Goal: Task Accomplishment & Management: Complete application form

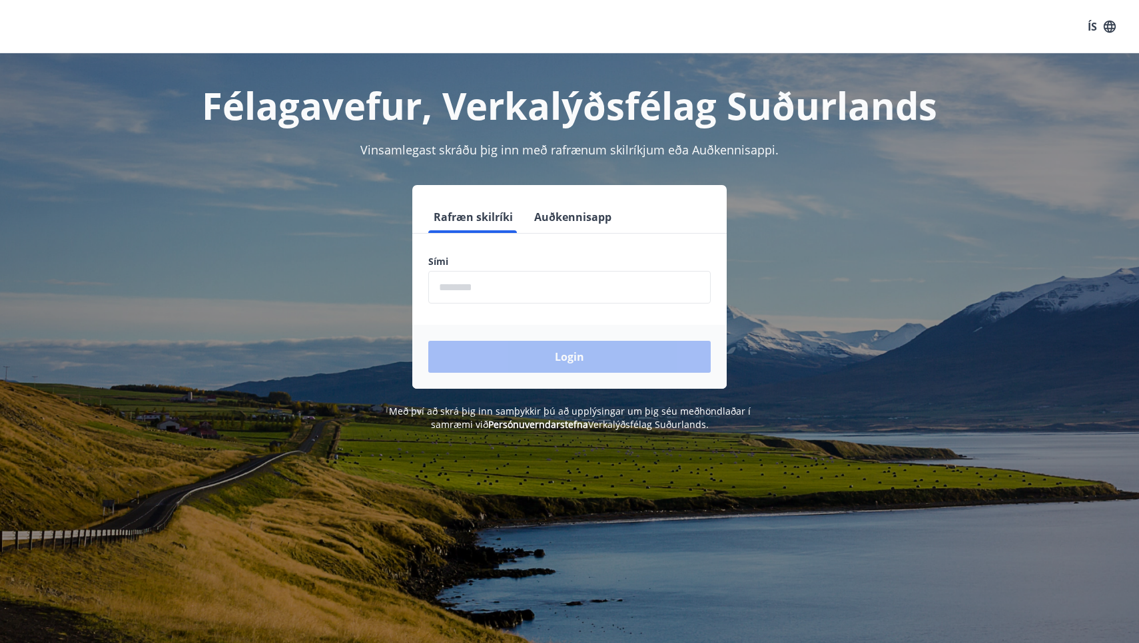
click at [486, 288] on input "phone" at bounding box center [569, 287] width 282 height 33
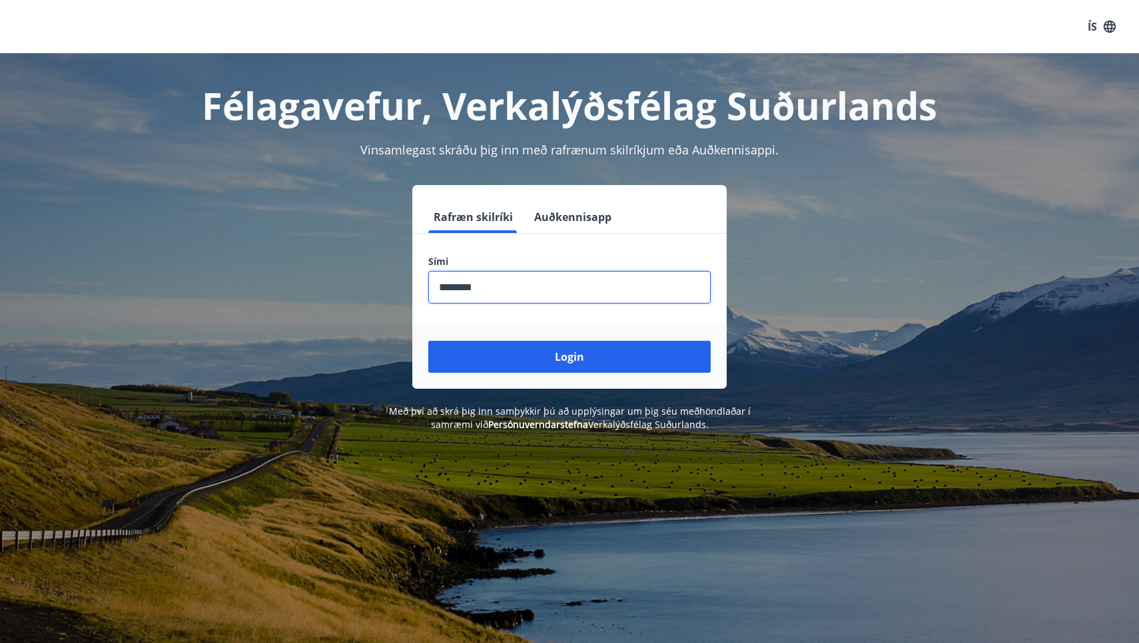
type input "********"
click at [569, 357] on button "Login" at bounding box center [569, 357] width 282 height 32
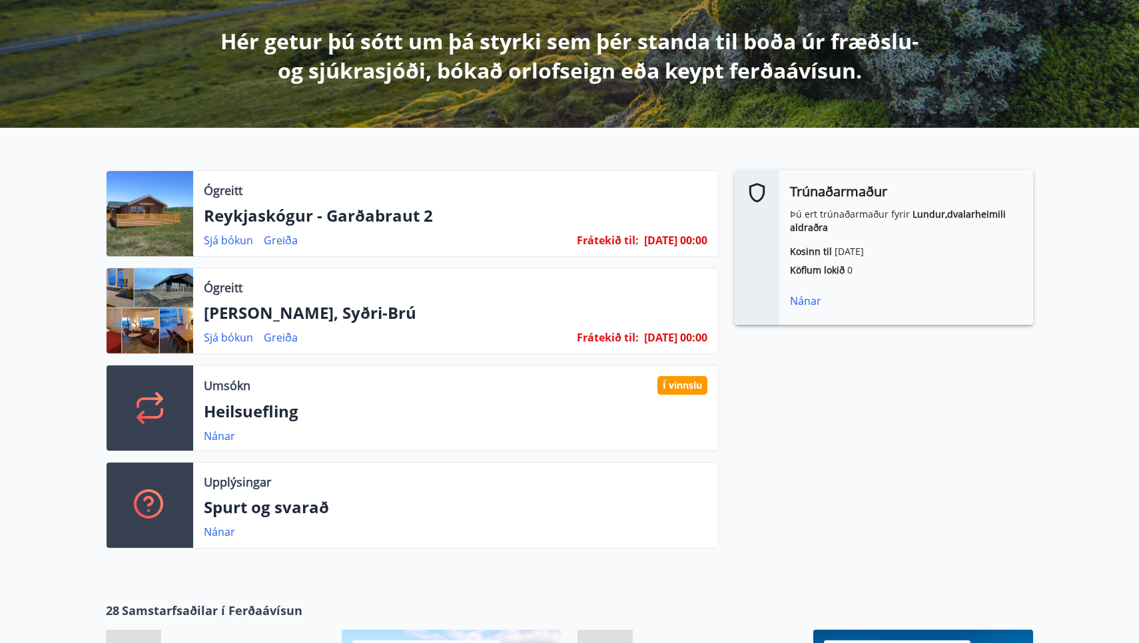
scroll to position [236, 0]
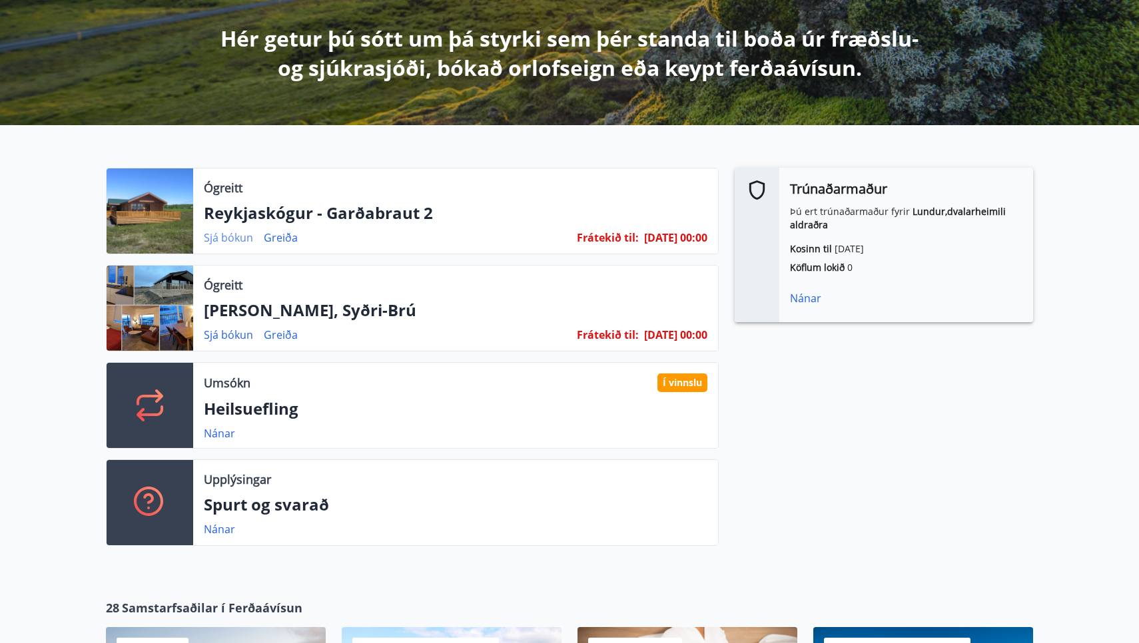
click at [234, 236] on link "Sjá bókun" at bounding box center [228, 237] width 49 height 15
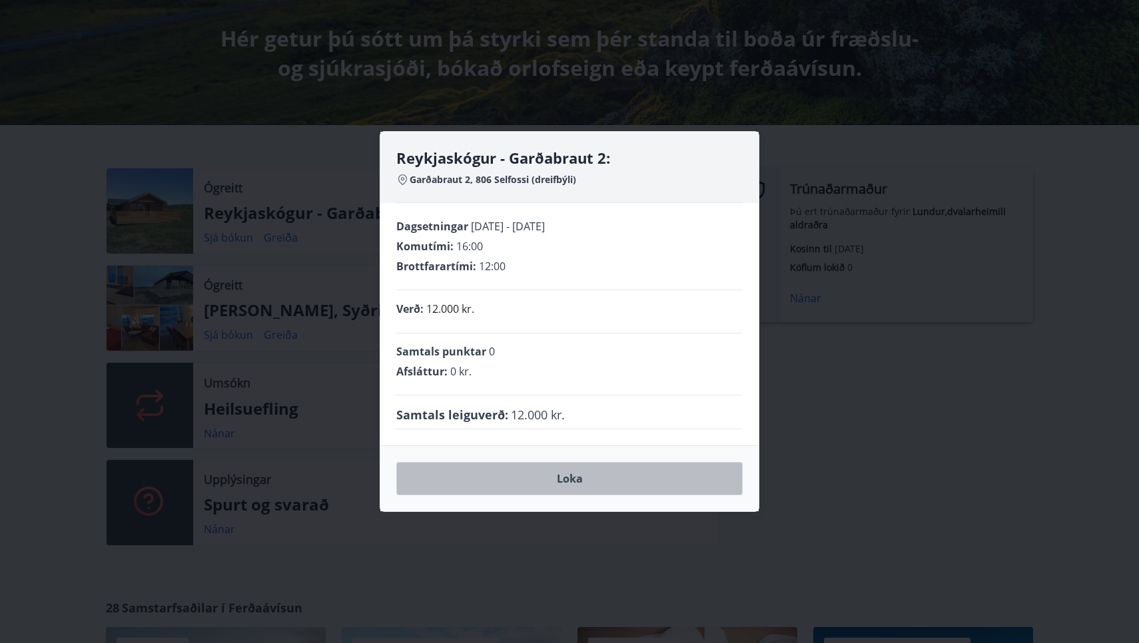
click at [564, 478] on button "Loka" at bounding box center [569, 478] width 346 height 33
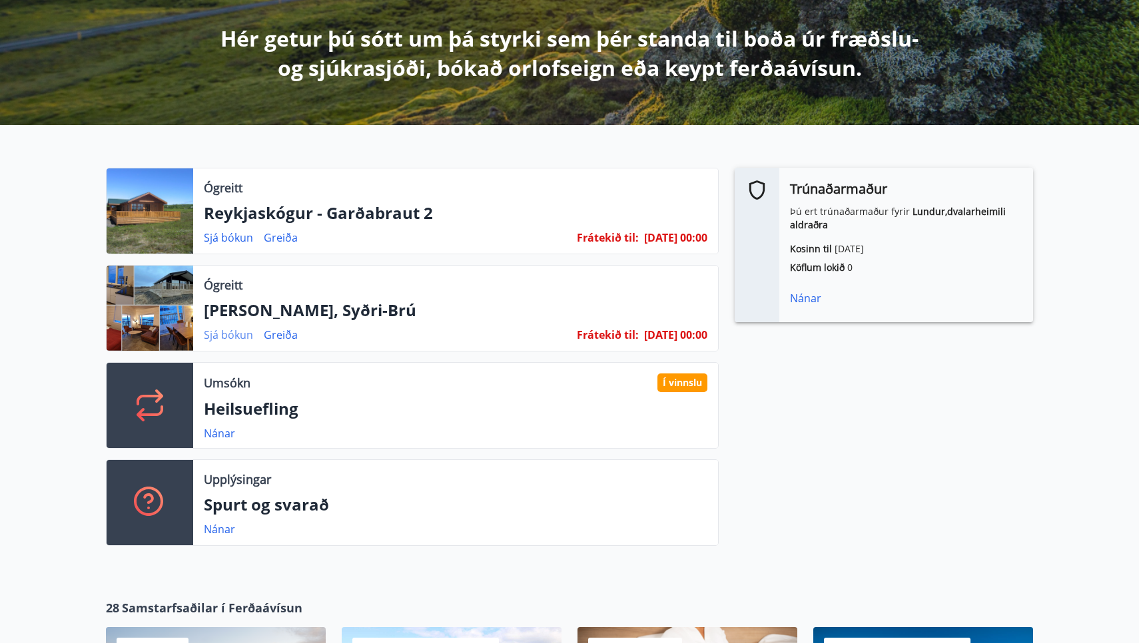
click at [235, 335] on link "Sjá bókun" at bounding box center [228, 335] width 49 height 15
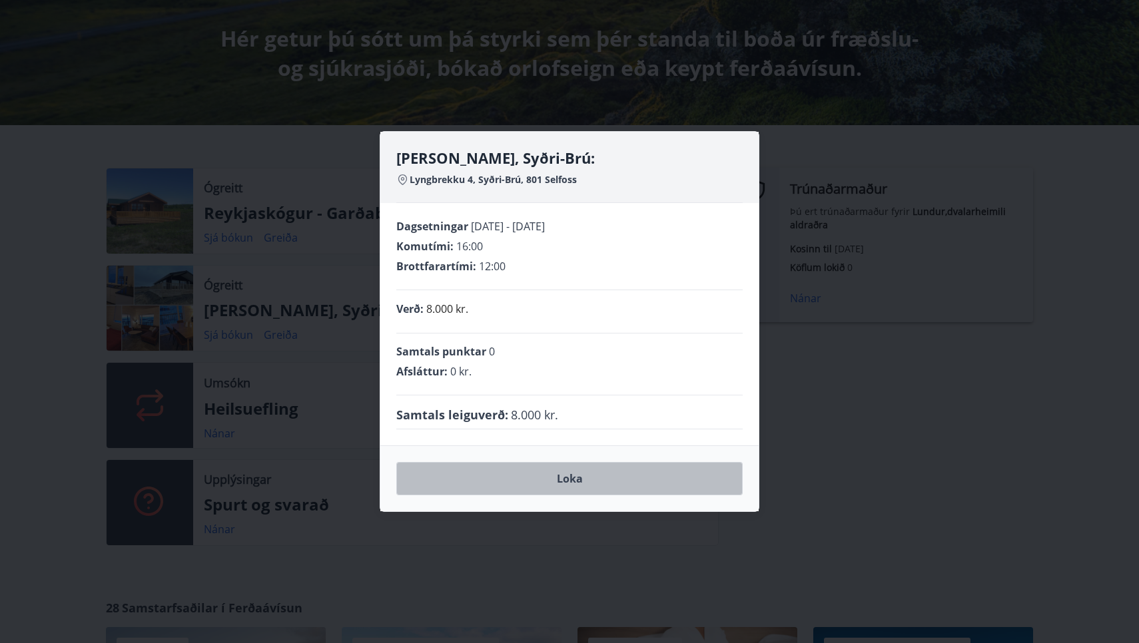
click at [571, 476] on button "Loka" at bounding box center [569, 478] width 346 height 33
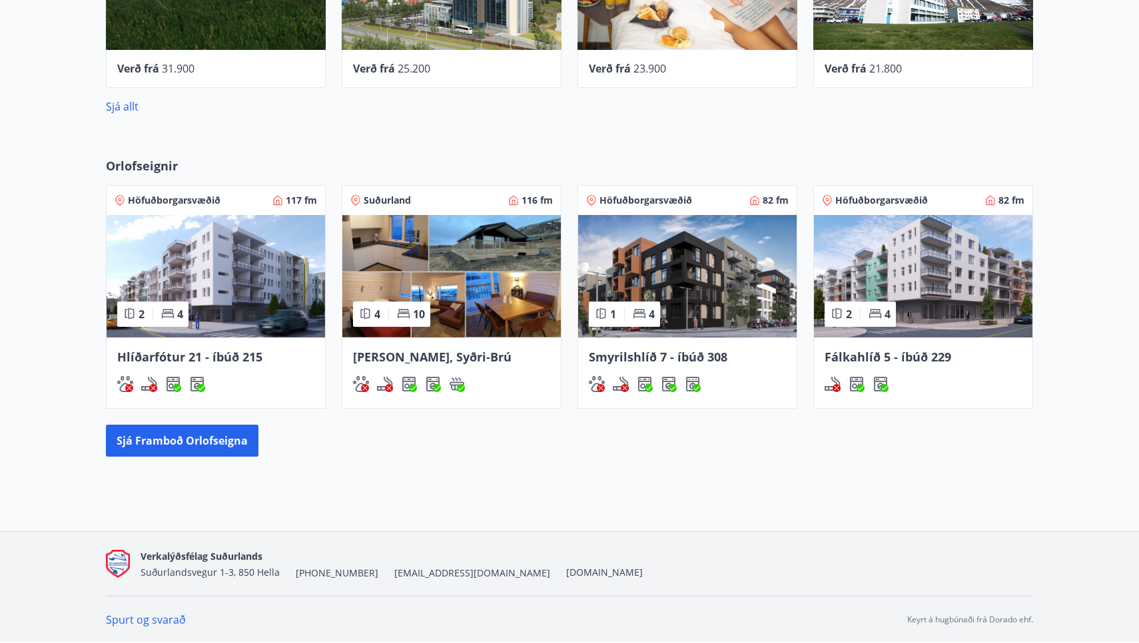
scroll to position [936, 0]
click at [194, 440] on button "Sjá framboð orlofseigna" at bounding box center [182, 441] width 153 height 32
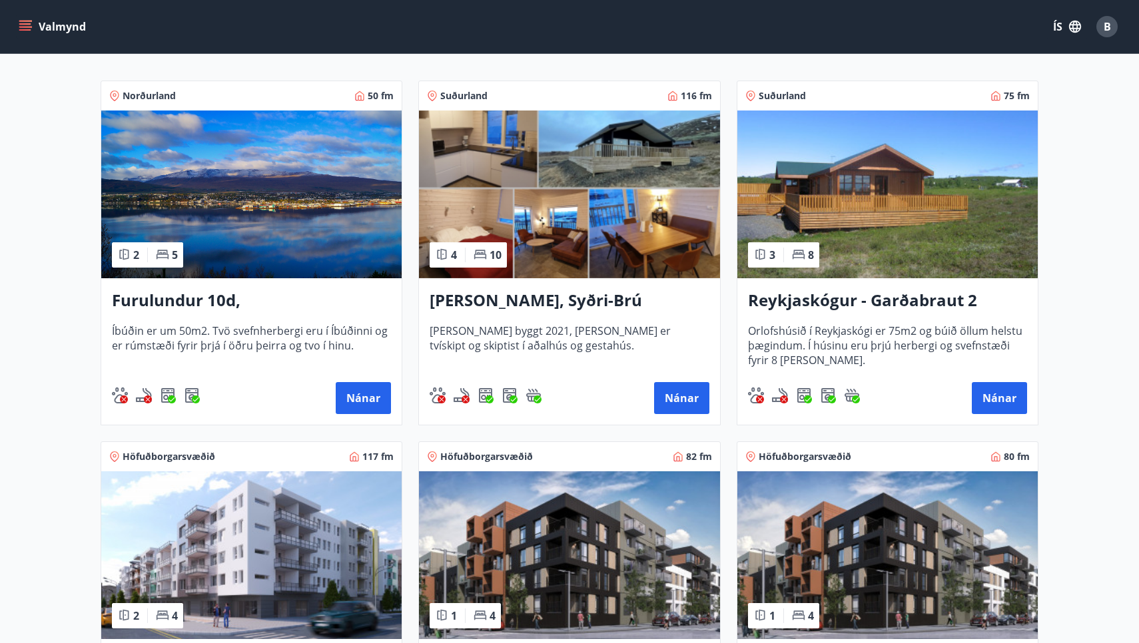
scroll to position [232, 0]
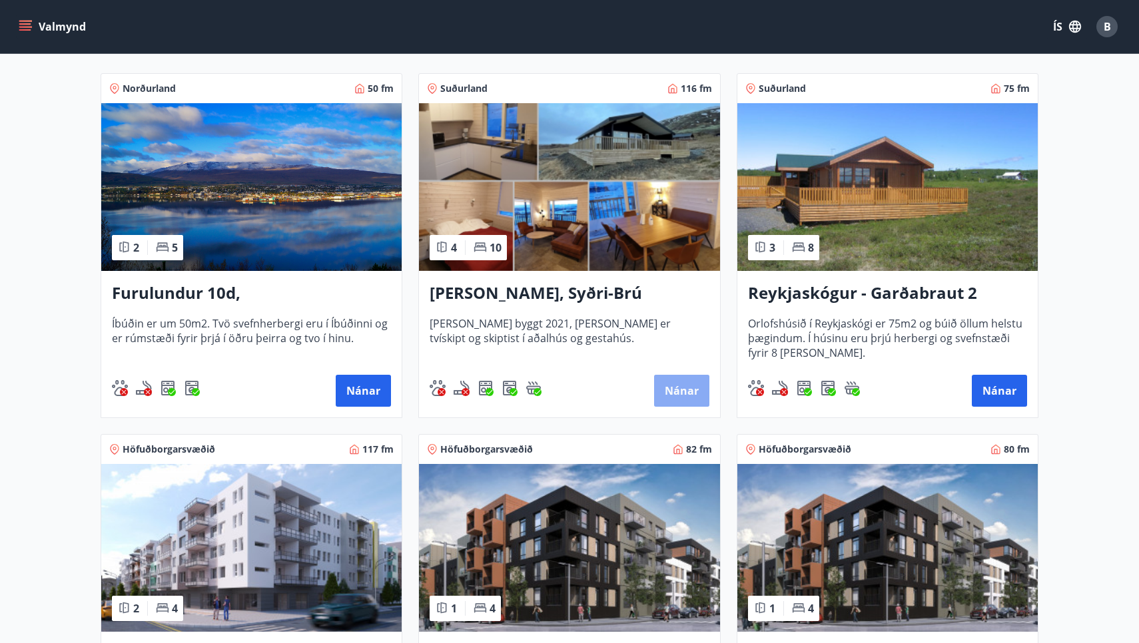
click at [686, 386] on button "Nánar" at bounding box center [681, 391] width 55 height 32
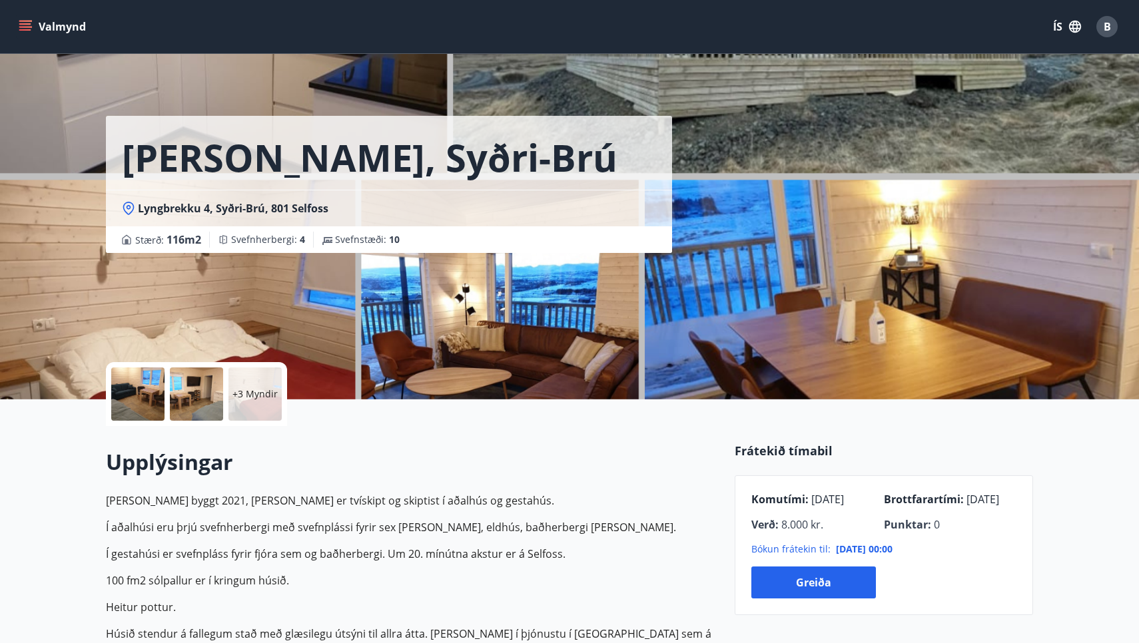
click at [47, 24] on button "Valmynd" at bounding box center [53, 27] width 75 height 24
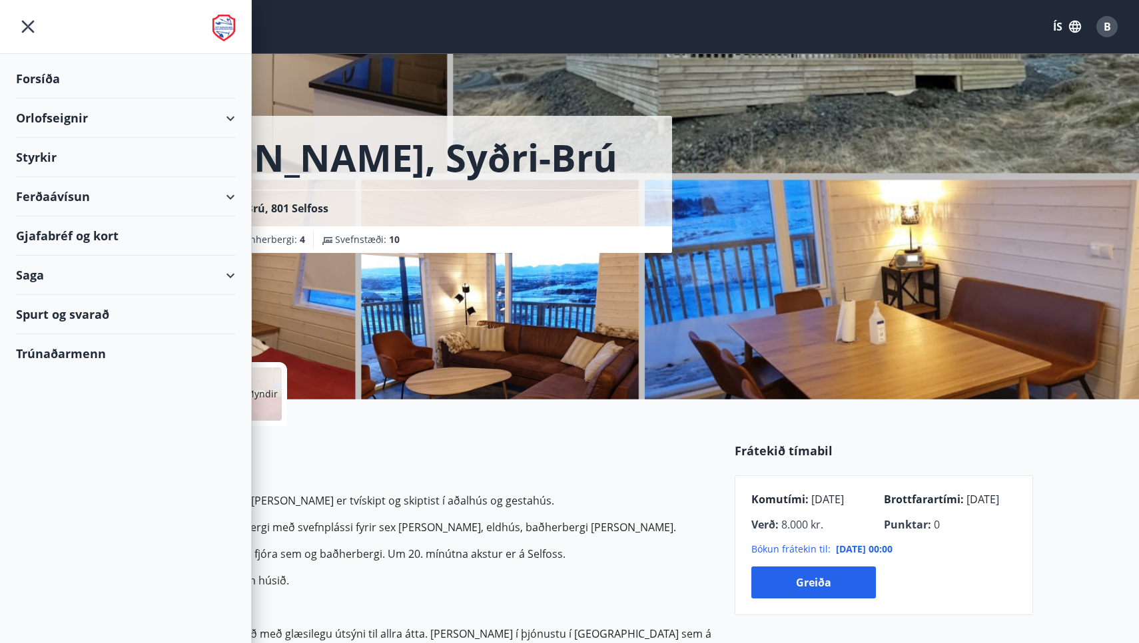
click at [53, 117] on div "Orlofseignir" at bounding box center [125, 118] width 219 height 39
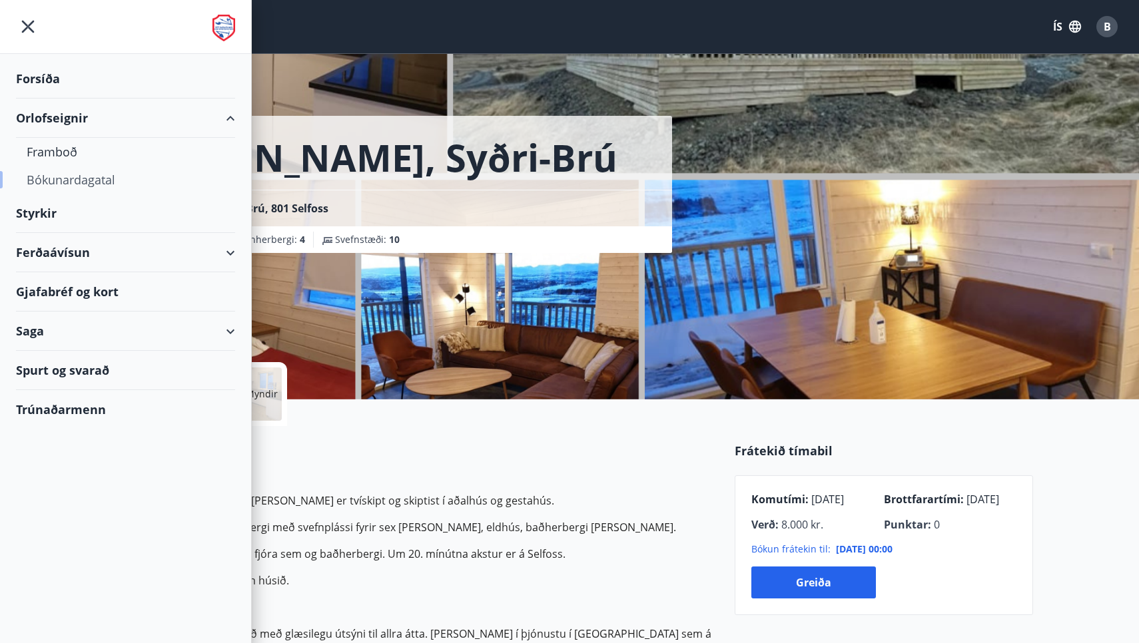
click at [64, 178] on div "Bókunardagatal" at bounding box center [126, 180] width 198 height 28
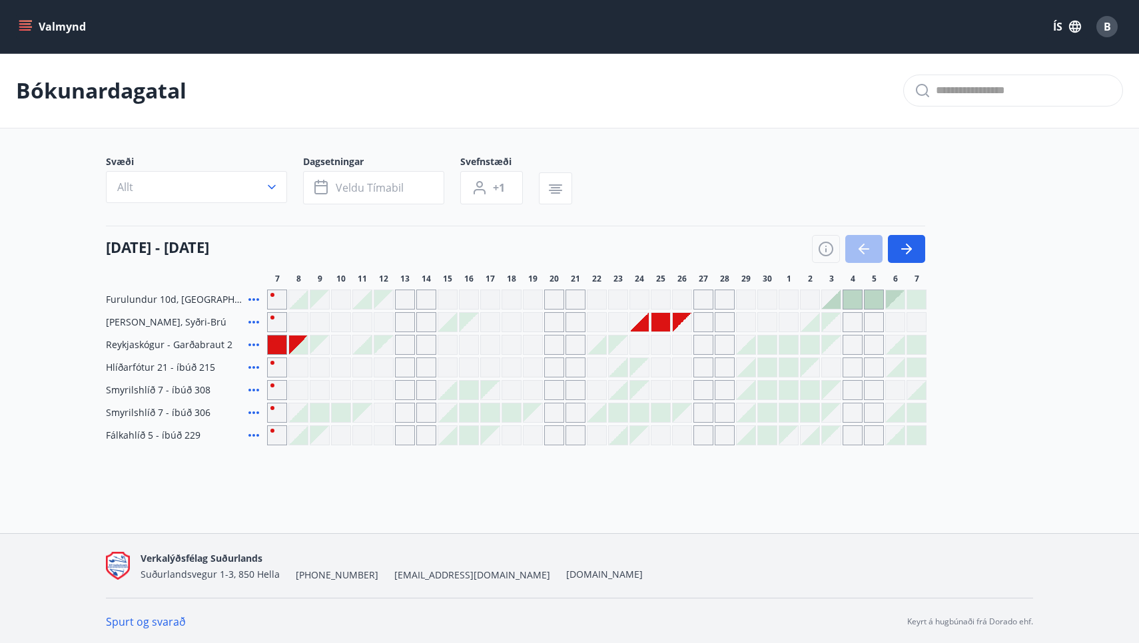
click at [863, 247] on div at bounding box center [868, 249] width 113 height 28
click at [904, 249] on icon "button" at bounding box center [906, 248] width 11 height 1
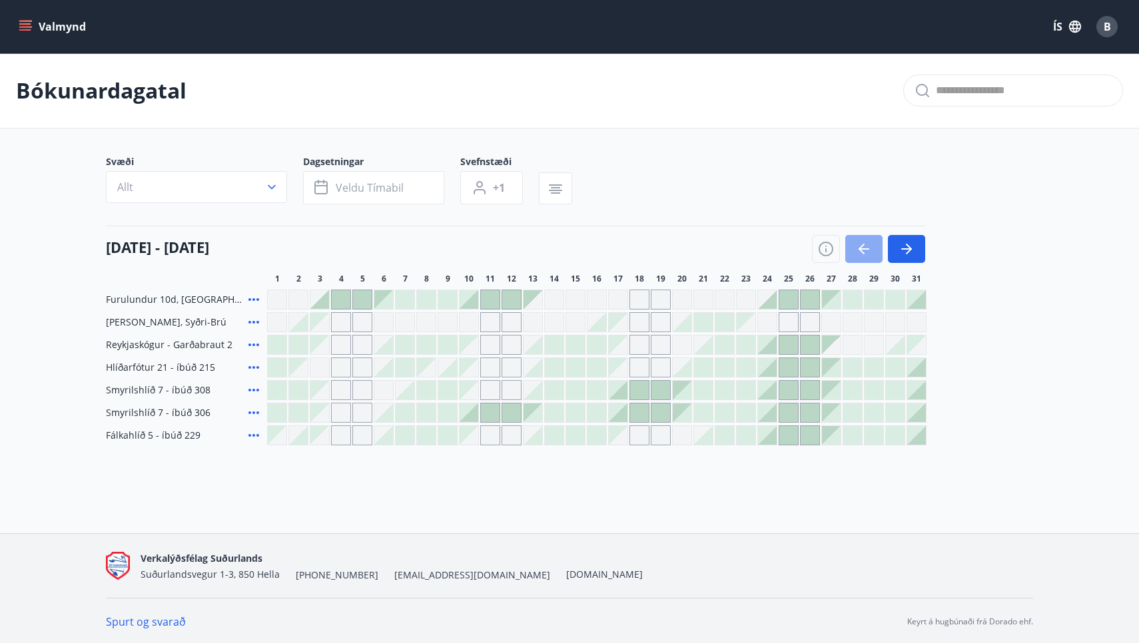
click at [855, 250] on button "button" at bounding box center [863, 249] width 37 height 28
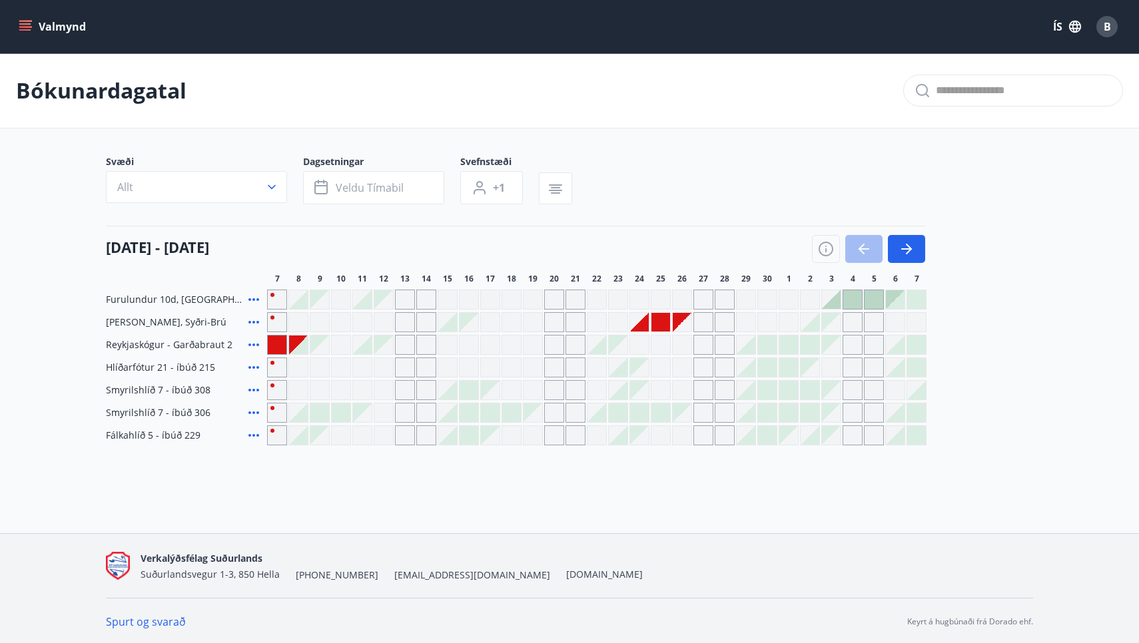
click at [619, 320] on div "Gráir dagar eru ekki bókanlegir" at bounding box center [618, 322] width 20 height 20
click at [617, 340] on div "Gráir dagar eru ekki bókanlegir" at bounding box center [618, 345] width 19 height 19
click at [675, 348] on div "Gráir dagar eru ekki bókanlegir" at bounding box center [682, 345] width 20 height 20
click at [855, 297] on div at bounding box center [852, 299] width 19 height 19
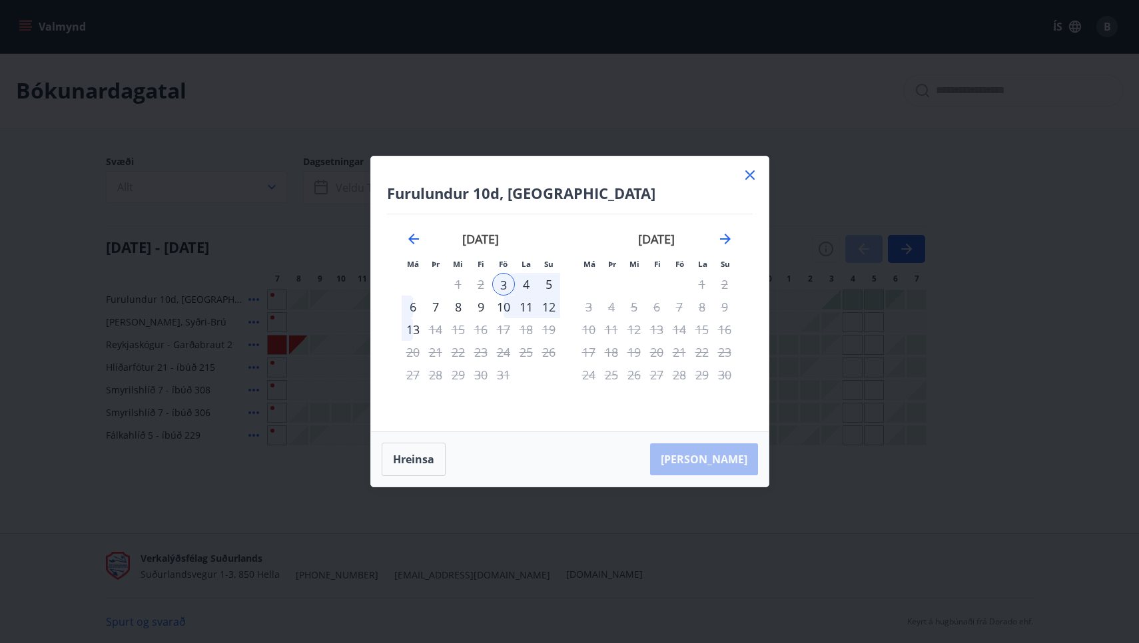
click at [745, 174] on icon at bounding box center [750, 175] width 16 height 16
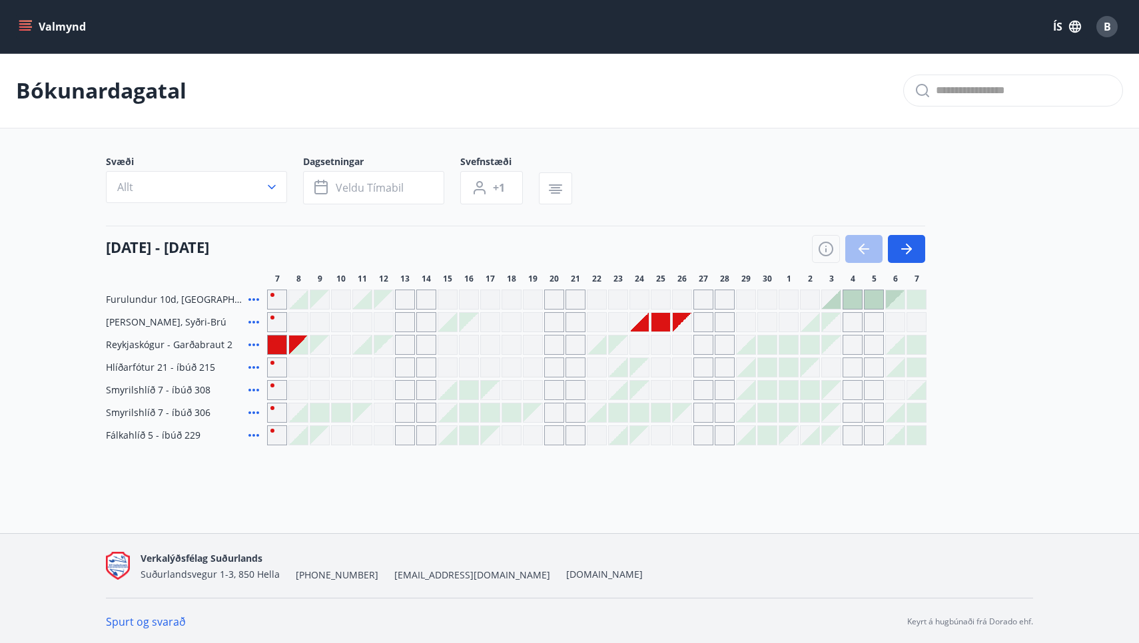
click at [252, 320] on icon at bounding box center [254, 322] width 16 height 16
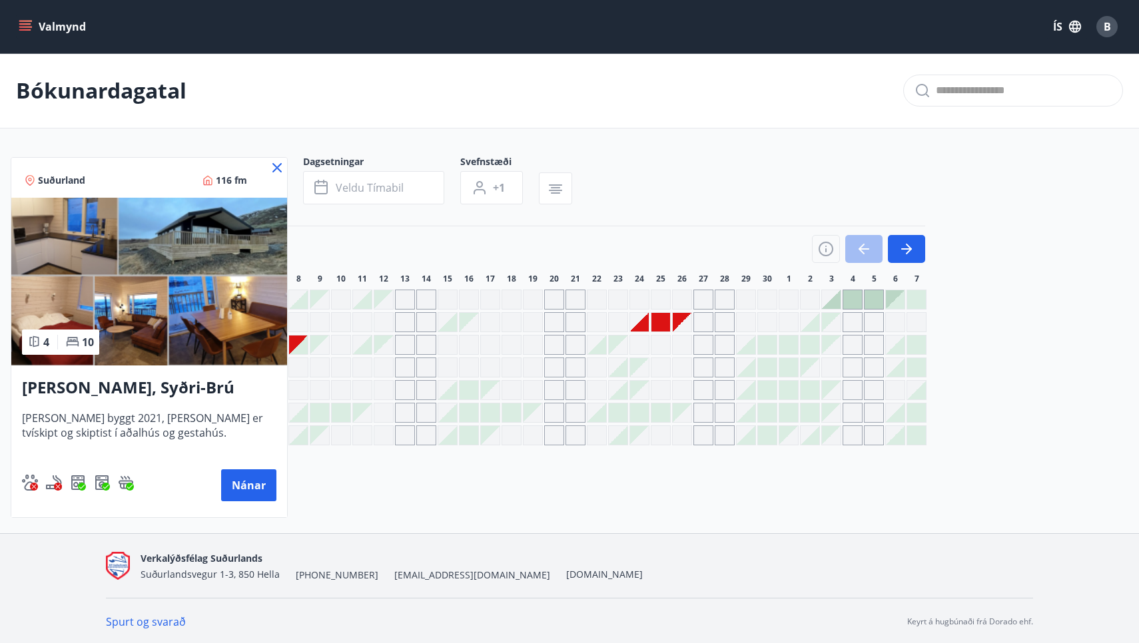
click at [52, 231] on img at bounding box center [149, 282] width 276 height 168
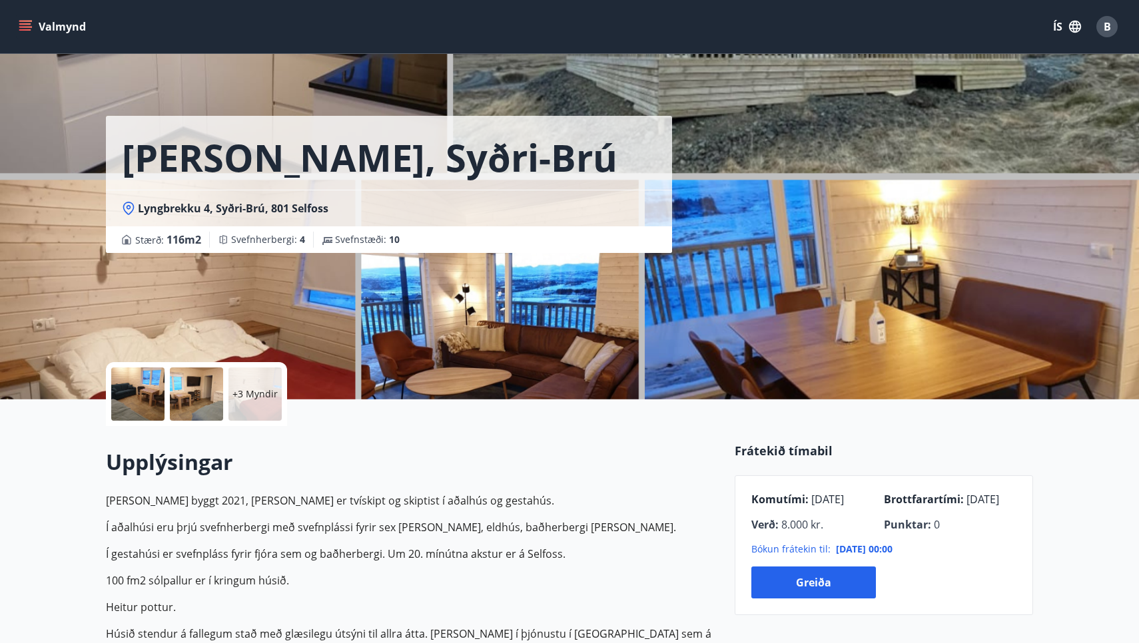
click at [28, 23] on icon "menu" at bounding box center [25, 23] width 12 height 1
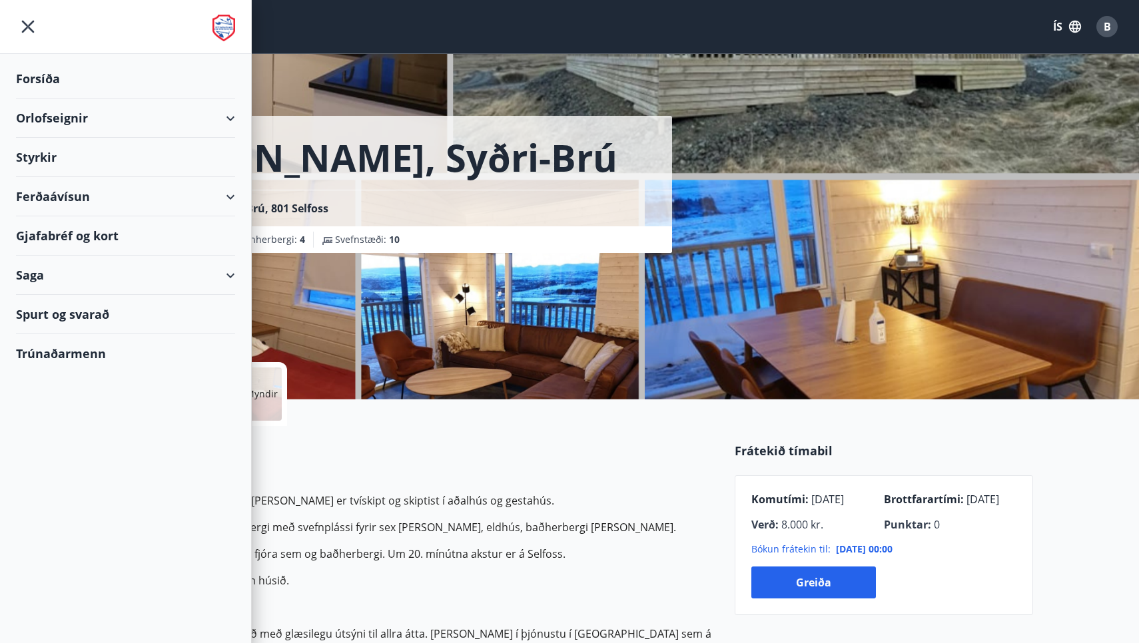
click at [61, 119] on div "Orlofseignir" at bounding box center [125, 118] width 219 height 39
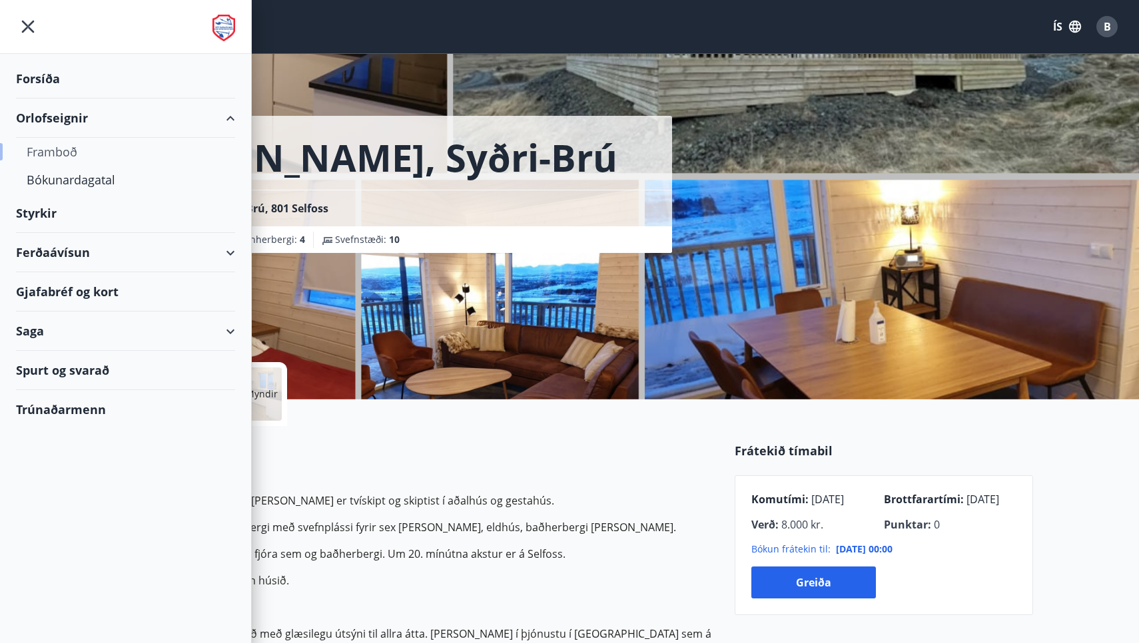
click at [53, 149] on div "Framboð" at bounding box center [126, 152] width 198 height 28
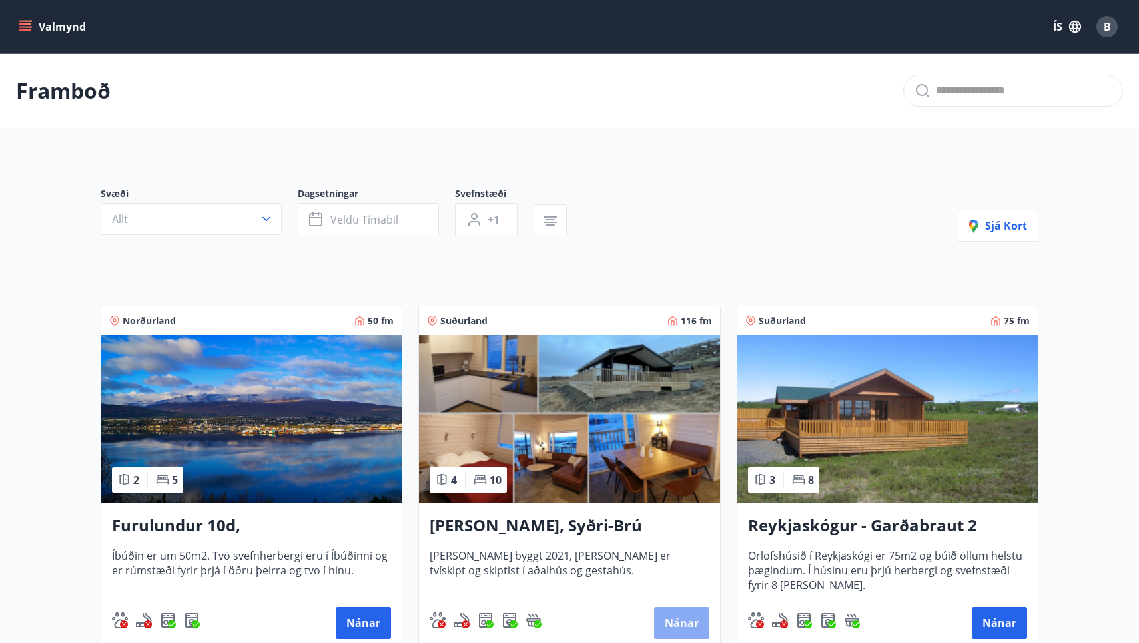
click at [689, 620] on button "Nánar" at bounding box center [681, 623] width 55 height 32
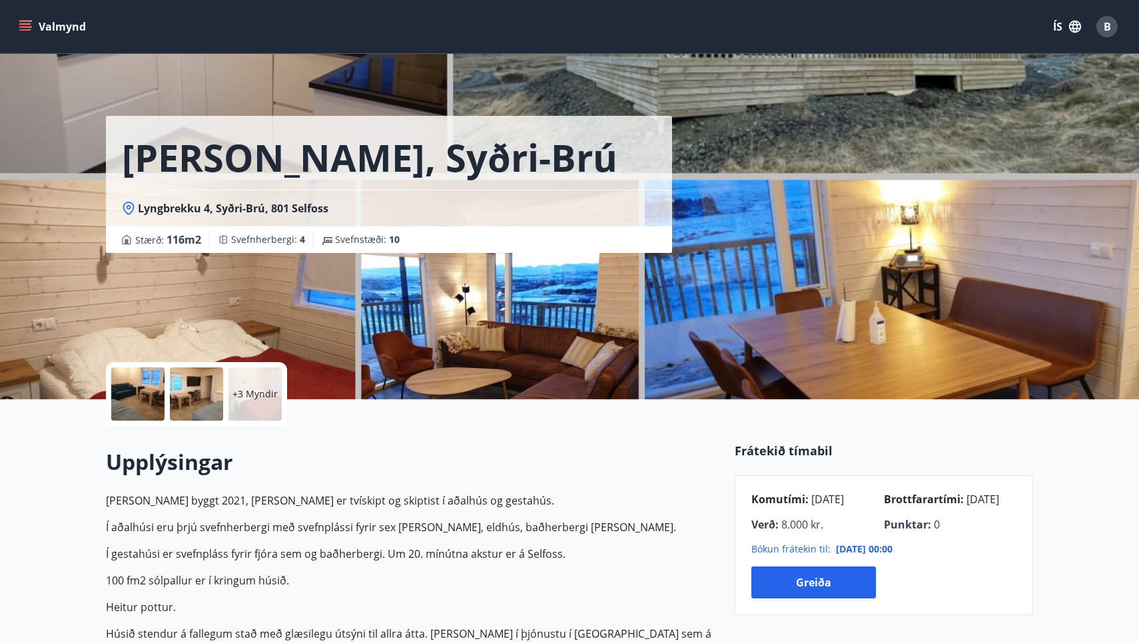
click at [25, 25] on icon "menu" at bounding box center [25, 23] width 12 height 1
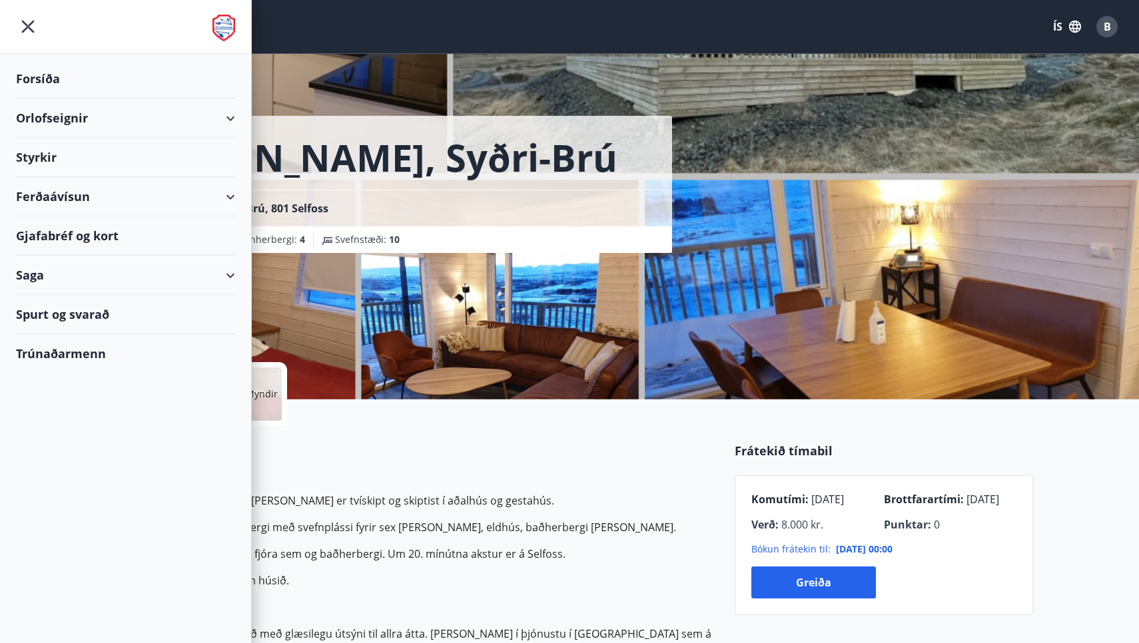
click at [59, 117] on div "Orlofseignir" at bounding box center [125, 118] width 219 height 39
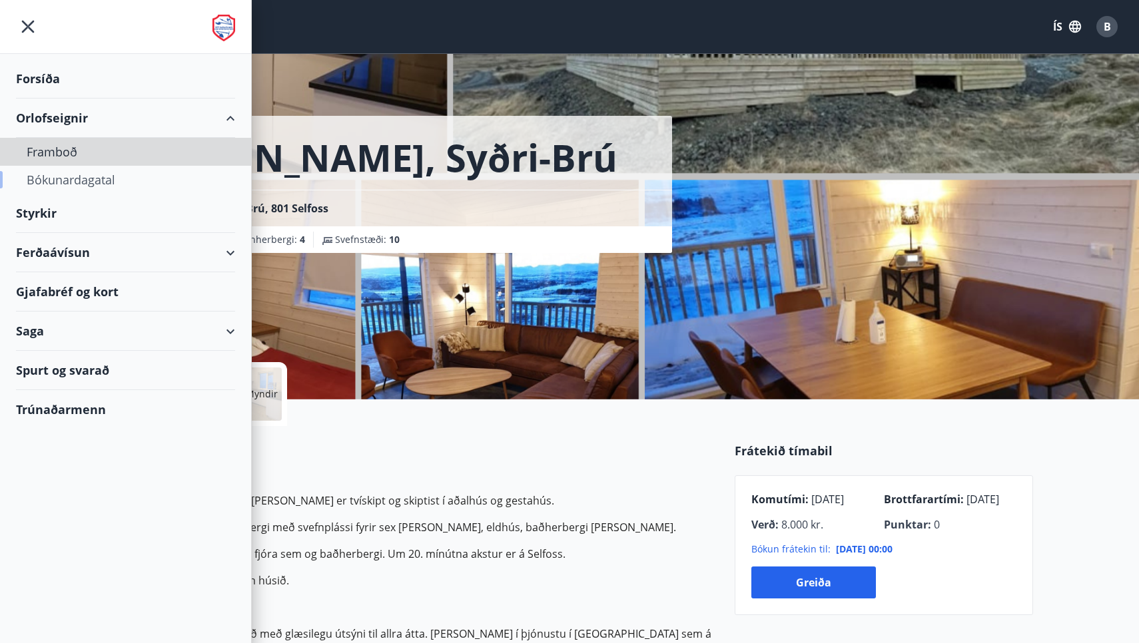
drag, startPoint x: 54, startPoint y: 149, endPoint x: 57, endPoint y: 172, distance: 22.8
click at [57, 172] on div "Framboð Bókunardagatal" at bounding box center [125, 166] width 251 height 56
click at [57, 172] on div "Bókunardagatal" at bounding box center [126, 180] width 198 height 28
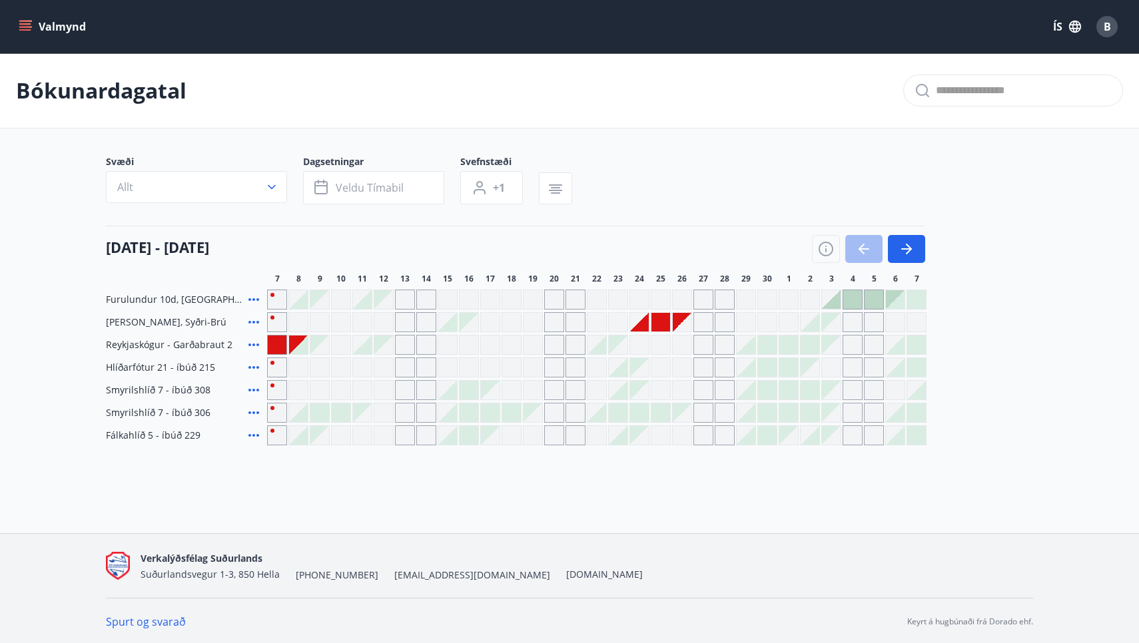
click at [27, 23] on icon "menu" at bounding box center [25, 23] width 12 height 1
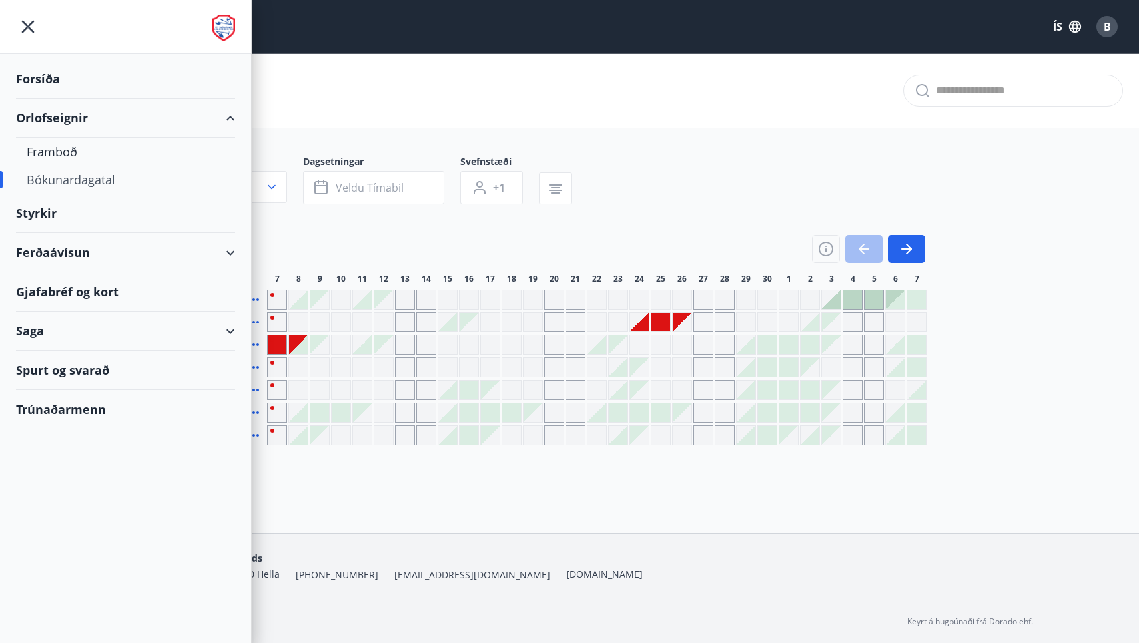
click at [44, 211] on div "Styrkir" at bounding box center [125, 213] width 219 height 39
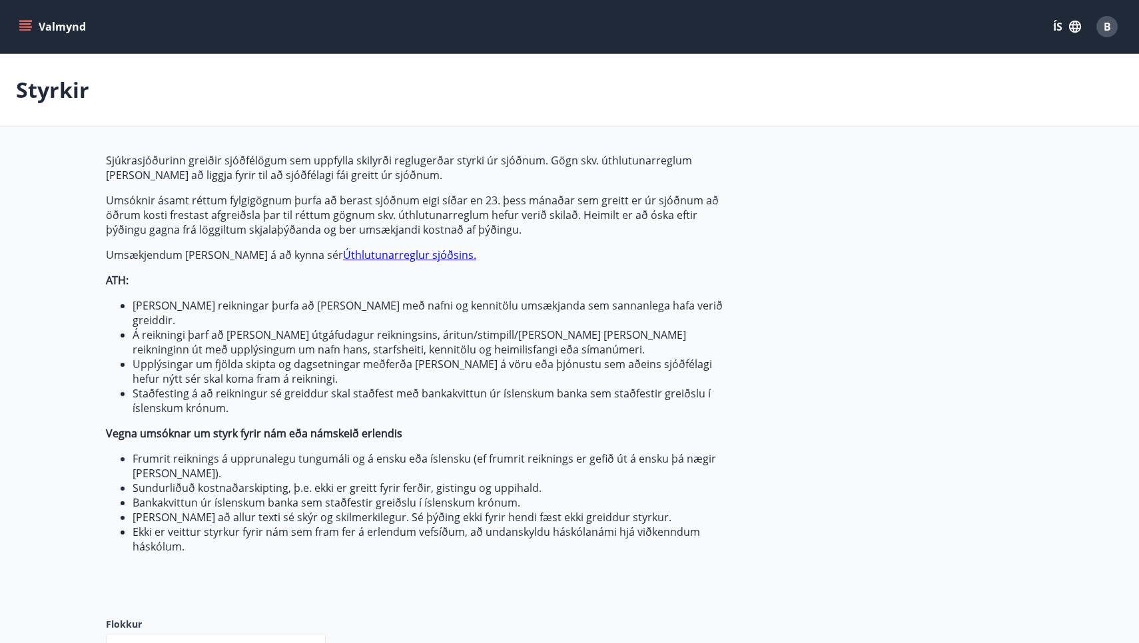
type input "***"
click at [1106, 22] on span "B" at bounding box center [1107, 26] width 7 height 15
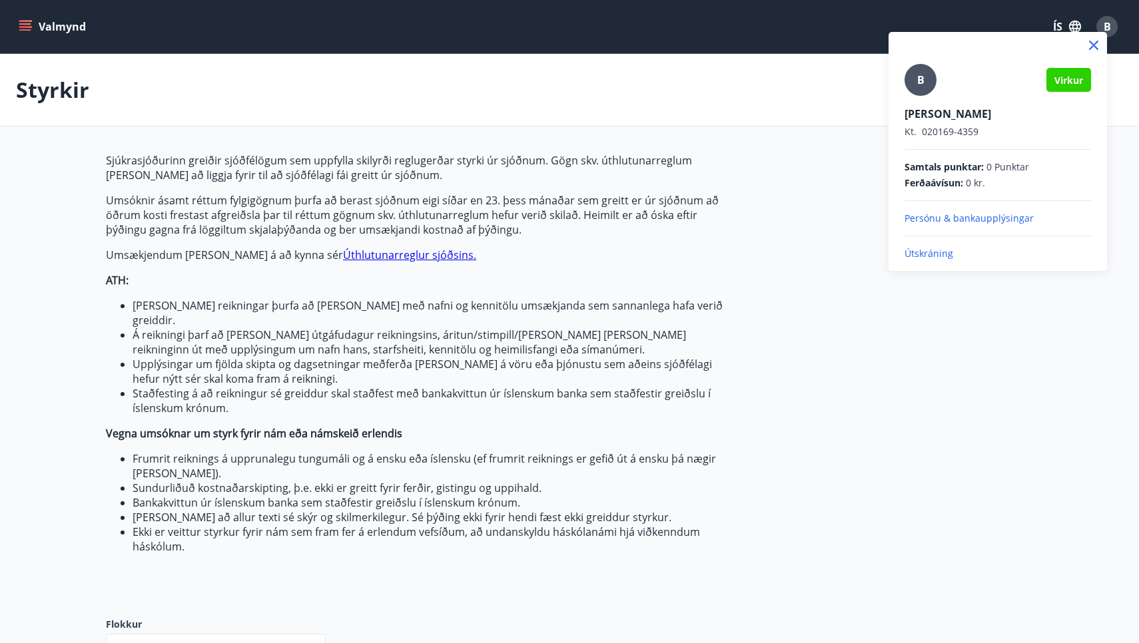
click at [1018, 14] on div at bounding box center [569, 321] width 1139 height 643
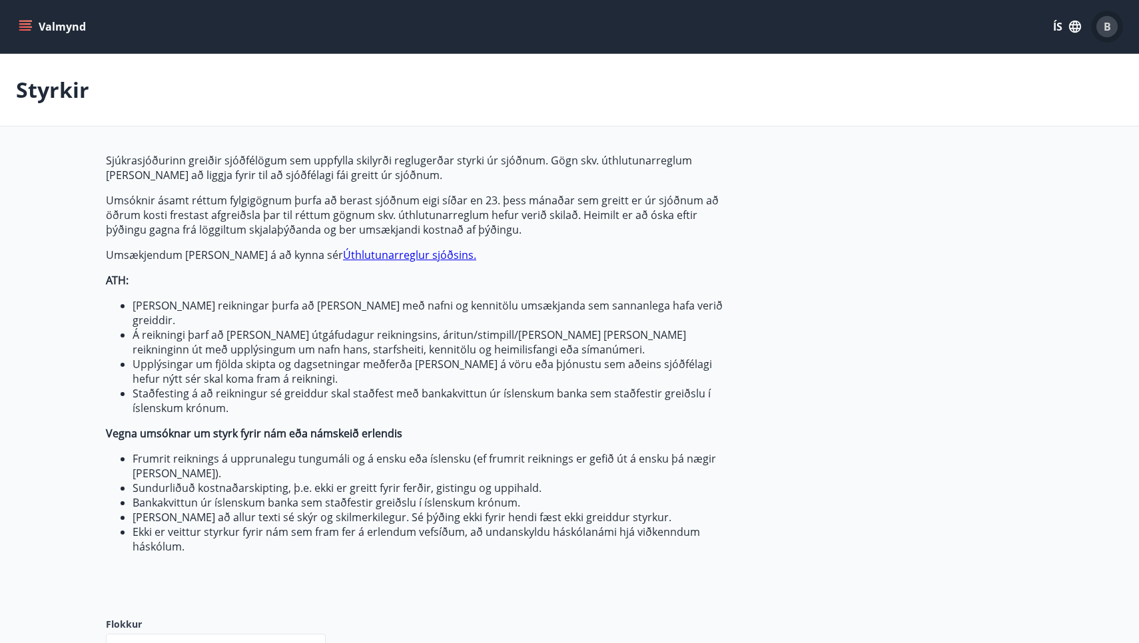
click at [1104, 26] on span "B" at bounding box center [1107, 26] width 7 height 15
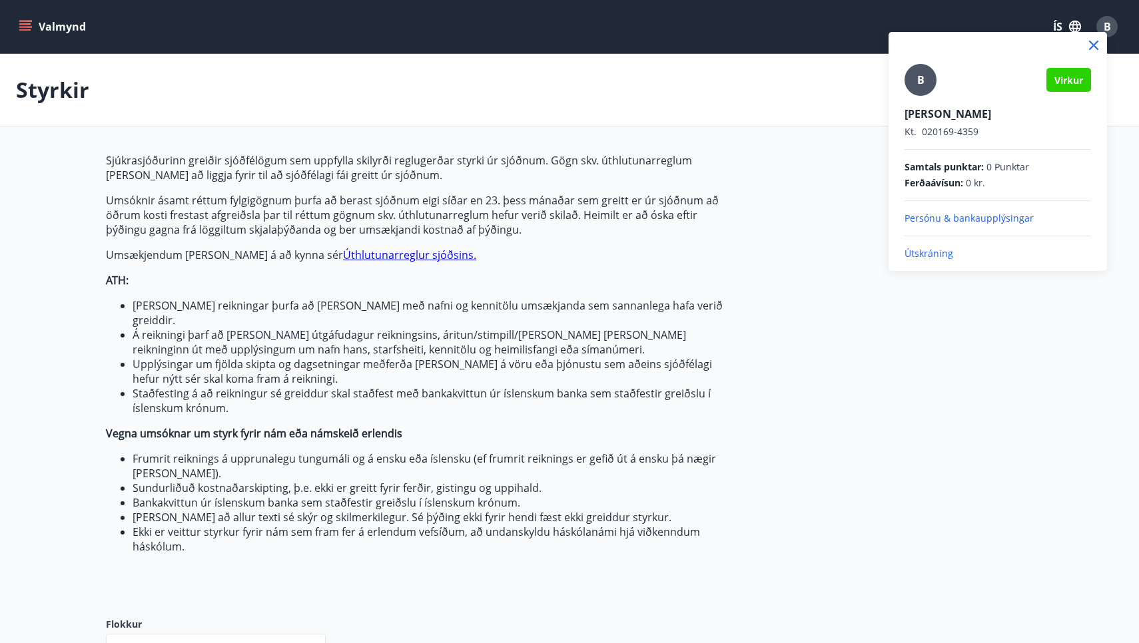
click at [924, 81] on span "B" at bounding box center [920, 80] width 7 height 15
click at [924, 98] on input "B" at bounding box center [994, 105] width 181 height 14
click at [29, 27] on div at bounding box center [569, 321] width 1139 height 643
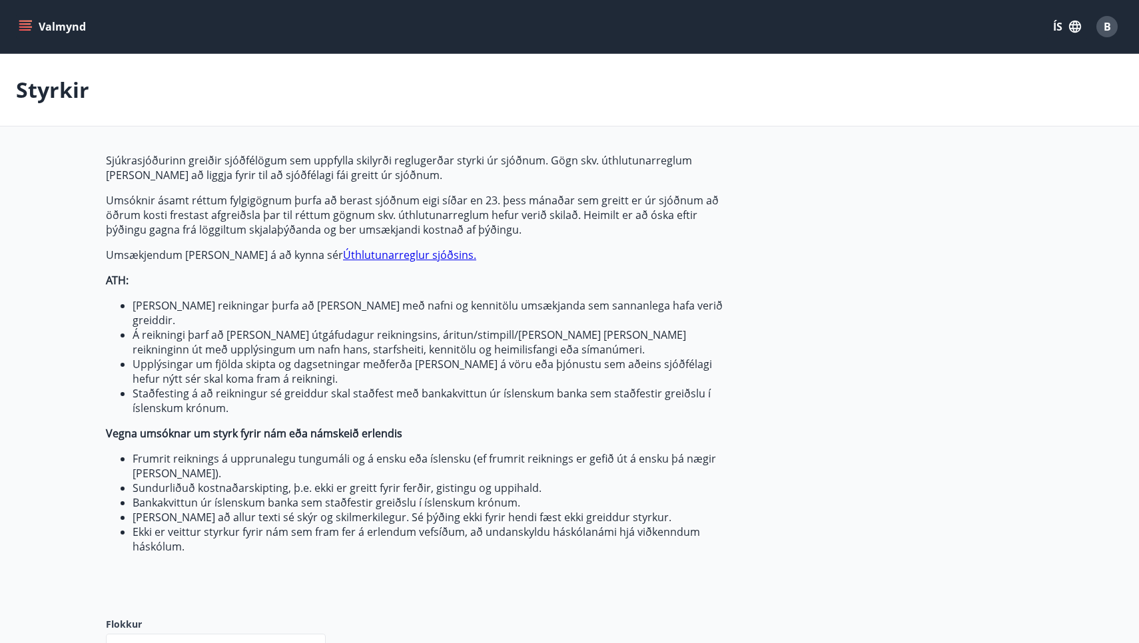
click at [27, 27] on icon "menu" at bounding box center [26, 26] width 15 height 1
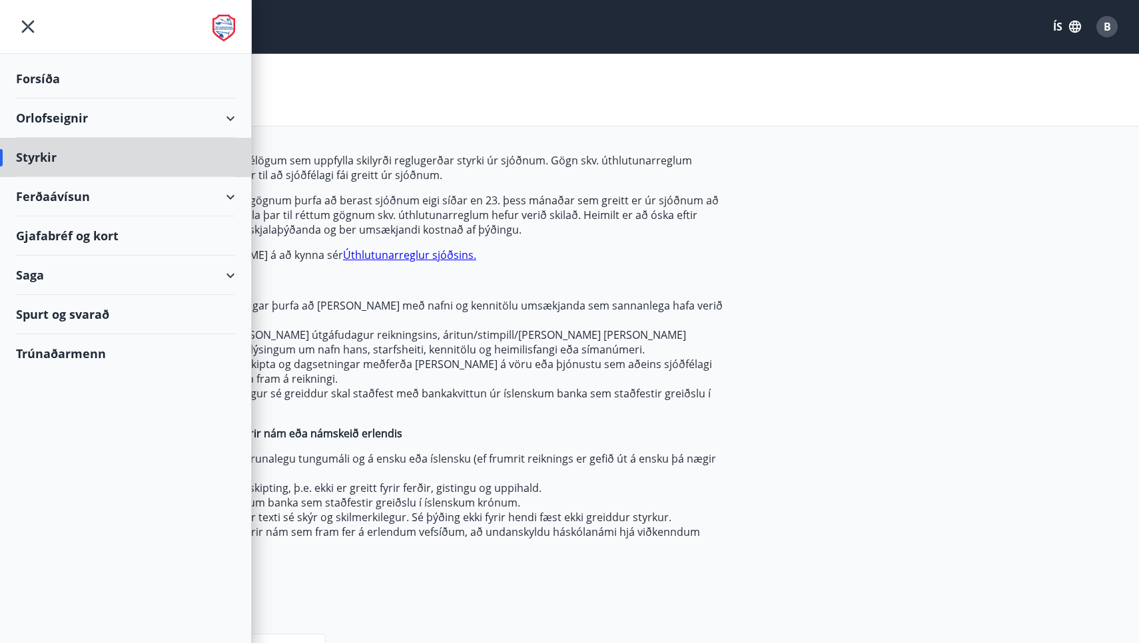
click at [41, 75] on div "Forsíða" at bounding box center [125, 78] width 219 height 39
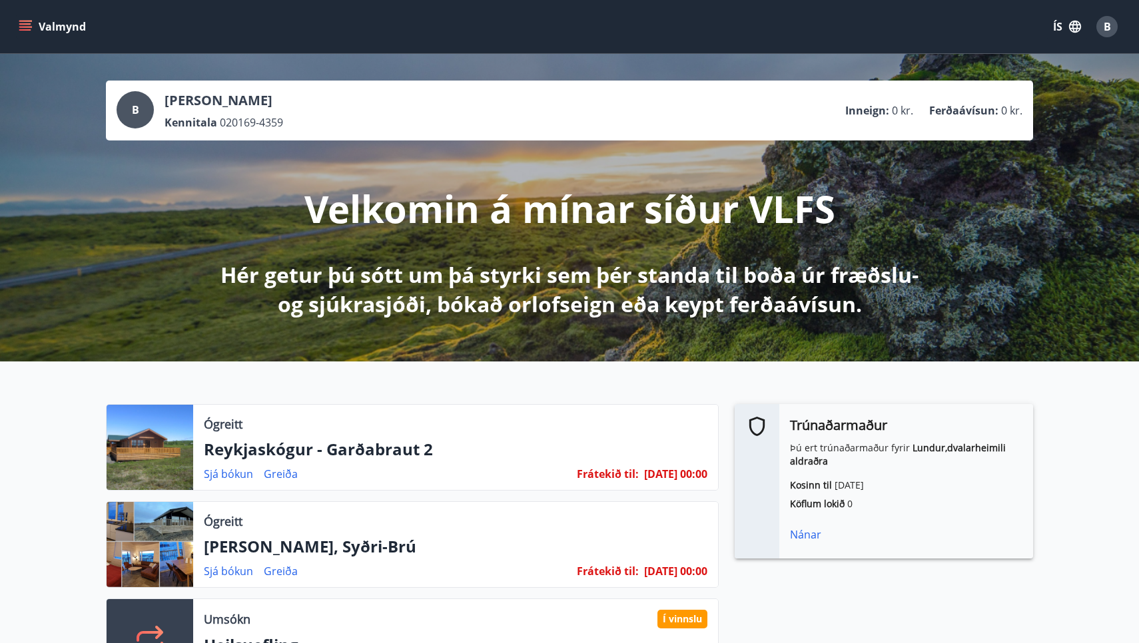
click at [1104, 25] on span "B" at bounding box center [1107, 26] width 7 height 15
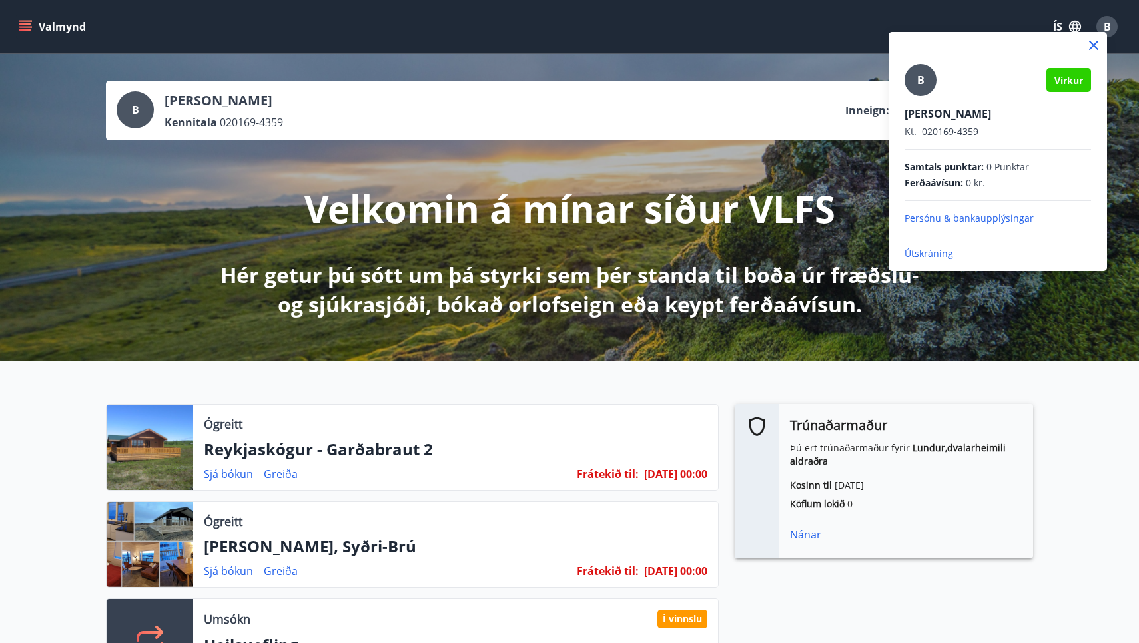
click at [922, 250] on p "Útskráning" at bounding box center [997, 253] width 186 height 13
